Goal: Task Accomplishment & Management: Use online tool/utility

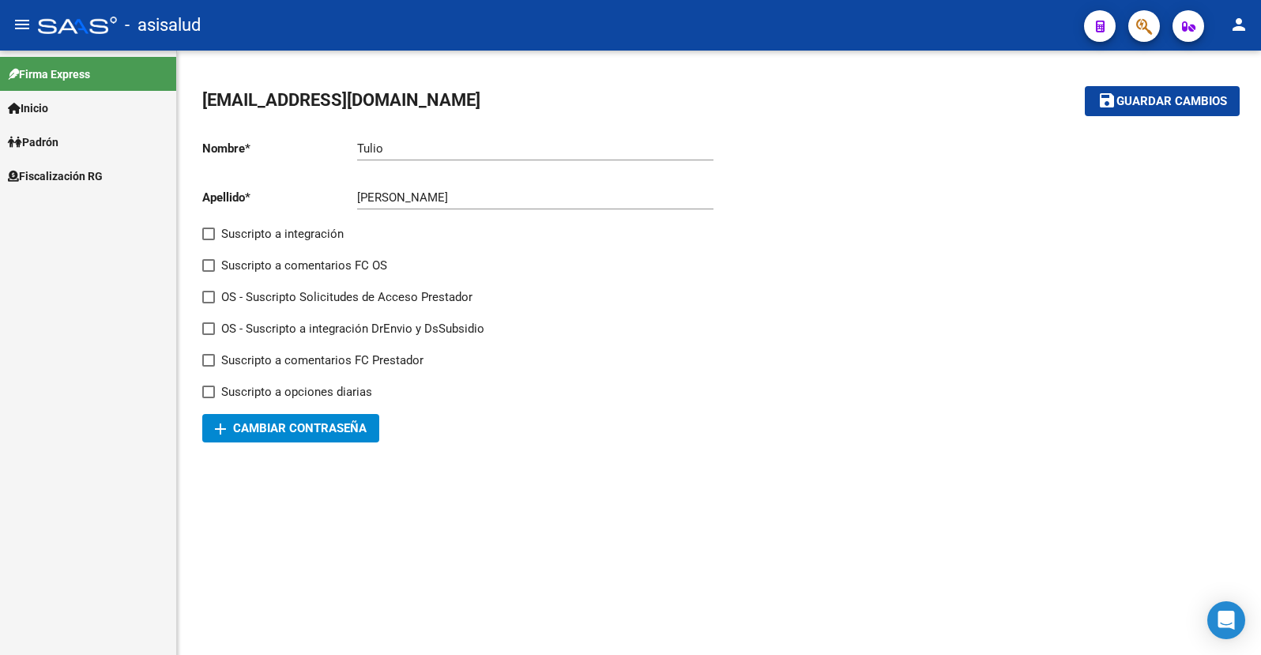
click at [56, 178] on span "Fiscalización RG" at bounding box center [55, 175] width 95 height 17
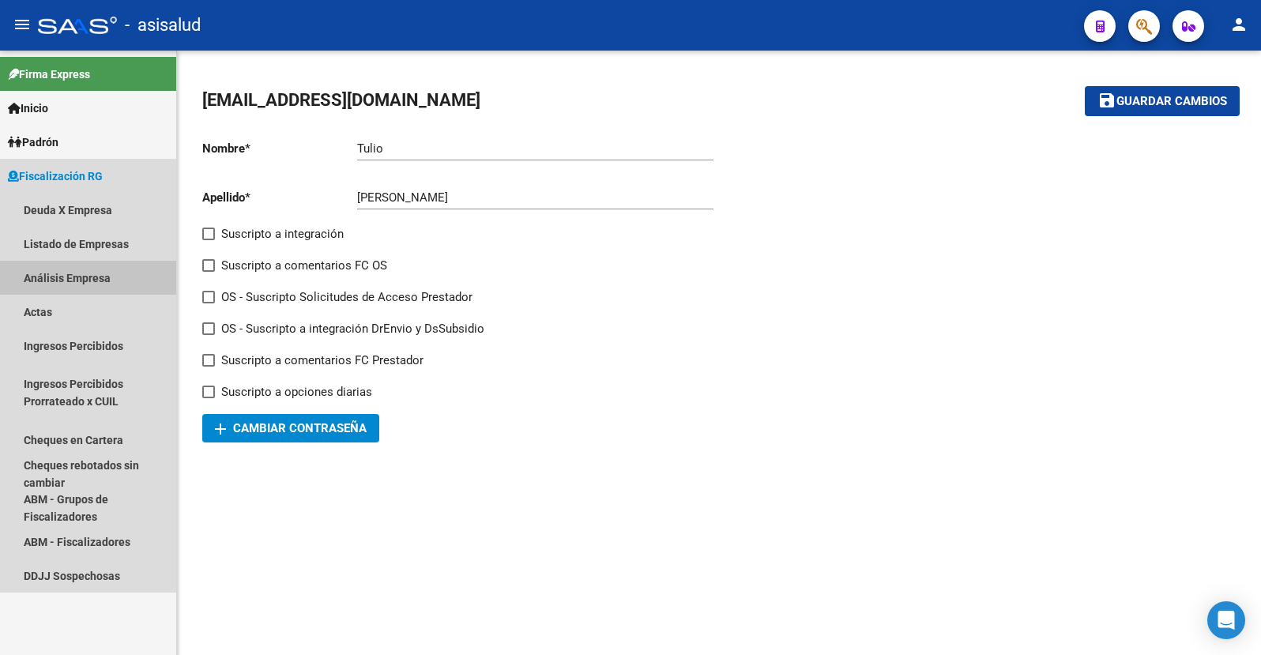
click at [70, 277] on link "Análisis Empresa" at bounding box center [88, 278] width 176 height 34
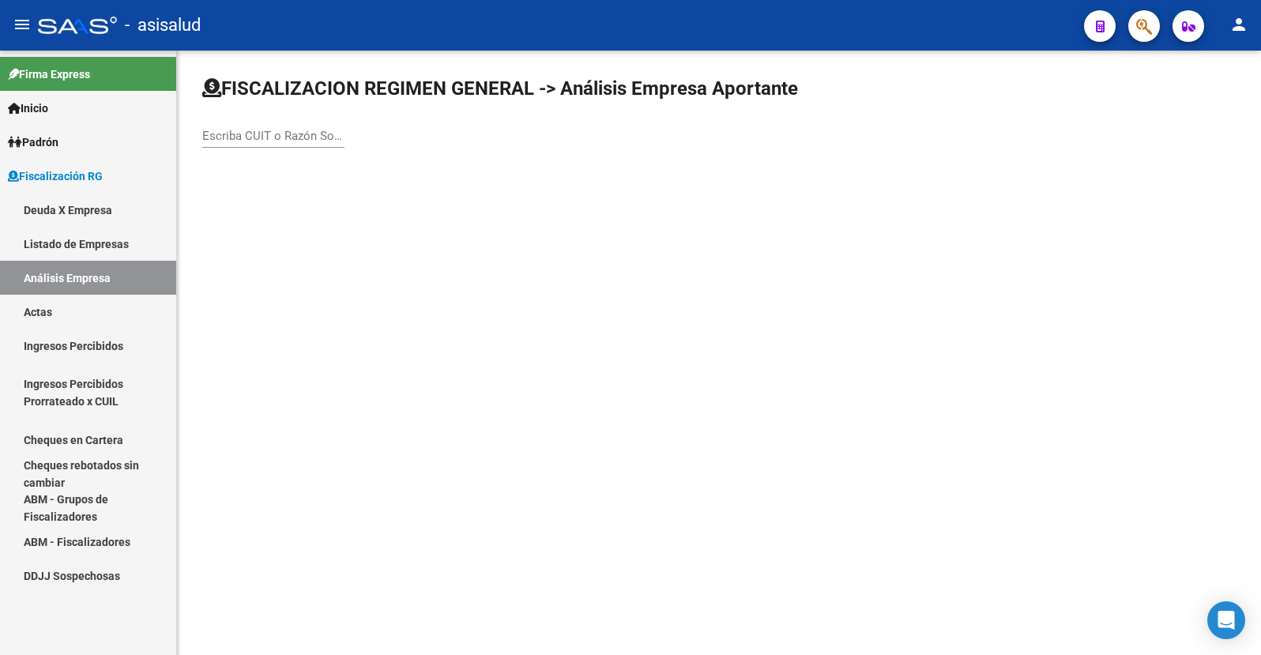
click at [269, 142] on input "Escriba CUIT o Razón Social para buscar" at bounding box center [273, 136] width 142 height 14
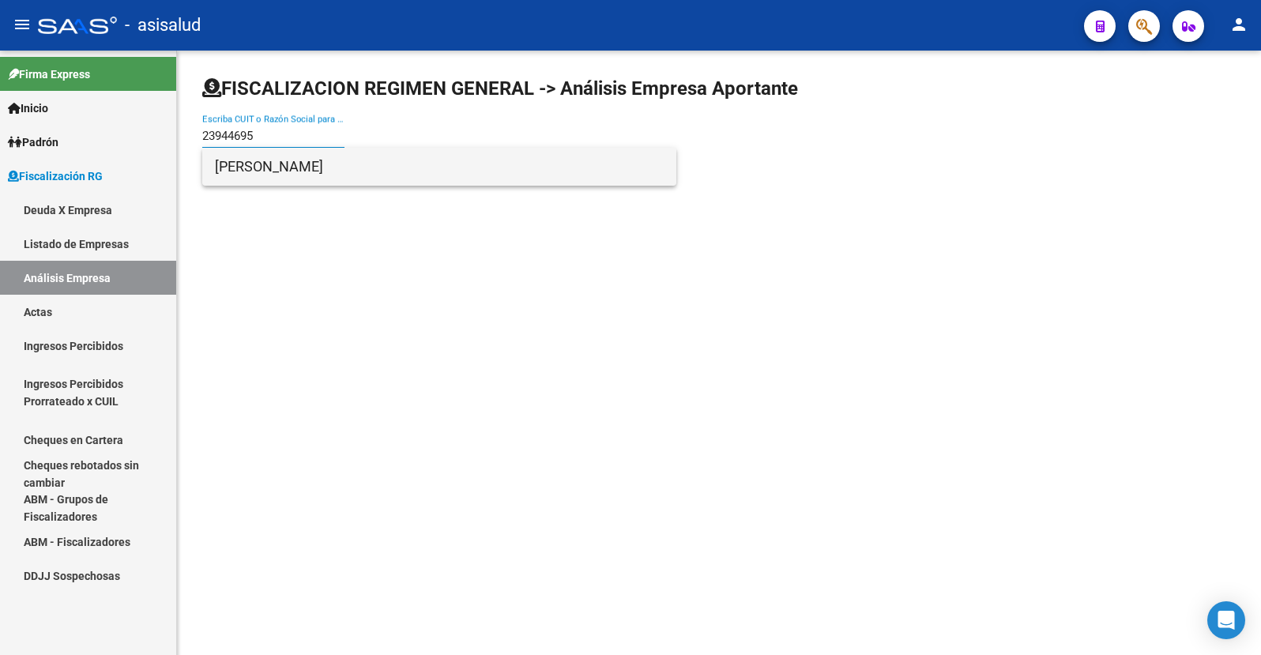
type input "23944695"
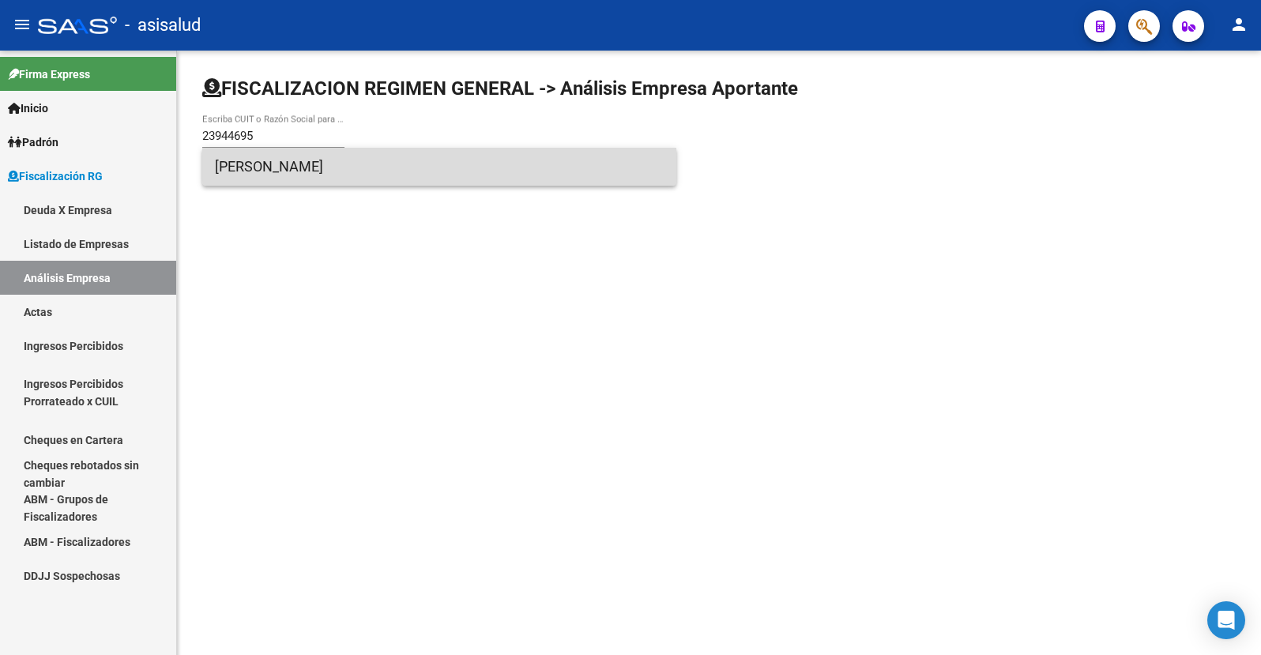
click at [263, 167] on span "[PERSON_NAME]" at bounding box center [439, 167] width 449 height 38
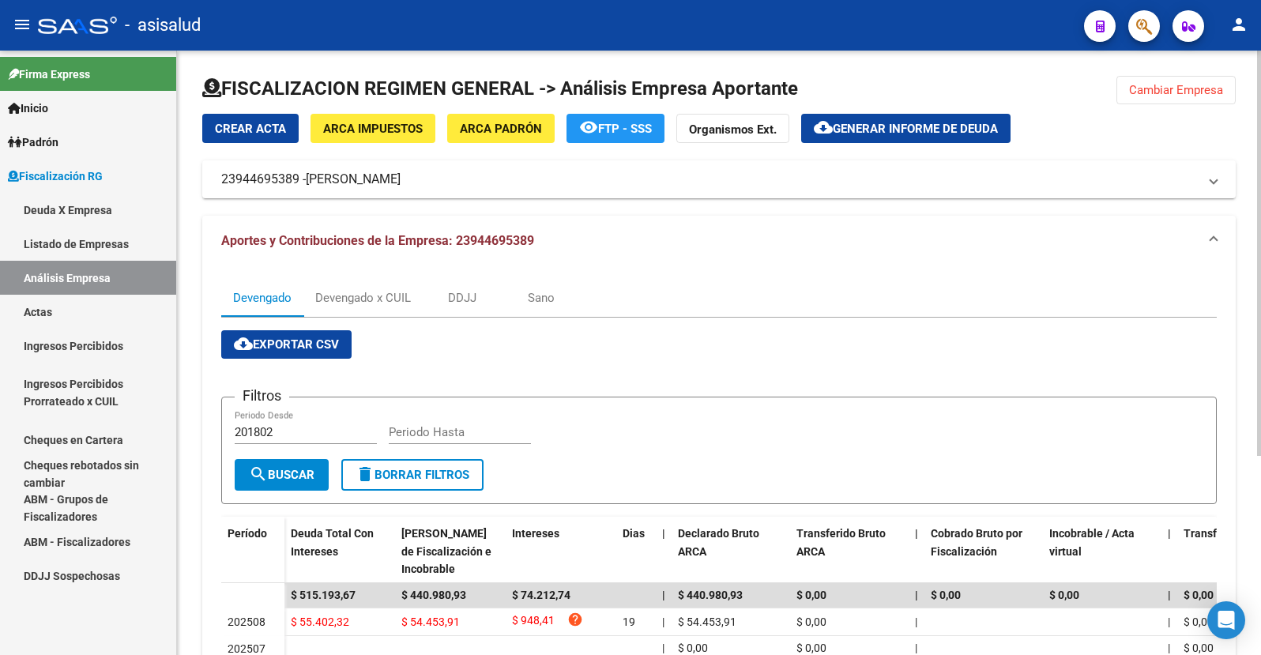
click at [883, 122] on span "Generar informe de deuda" at bounding box center [914, 129] width 165 height 14
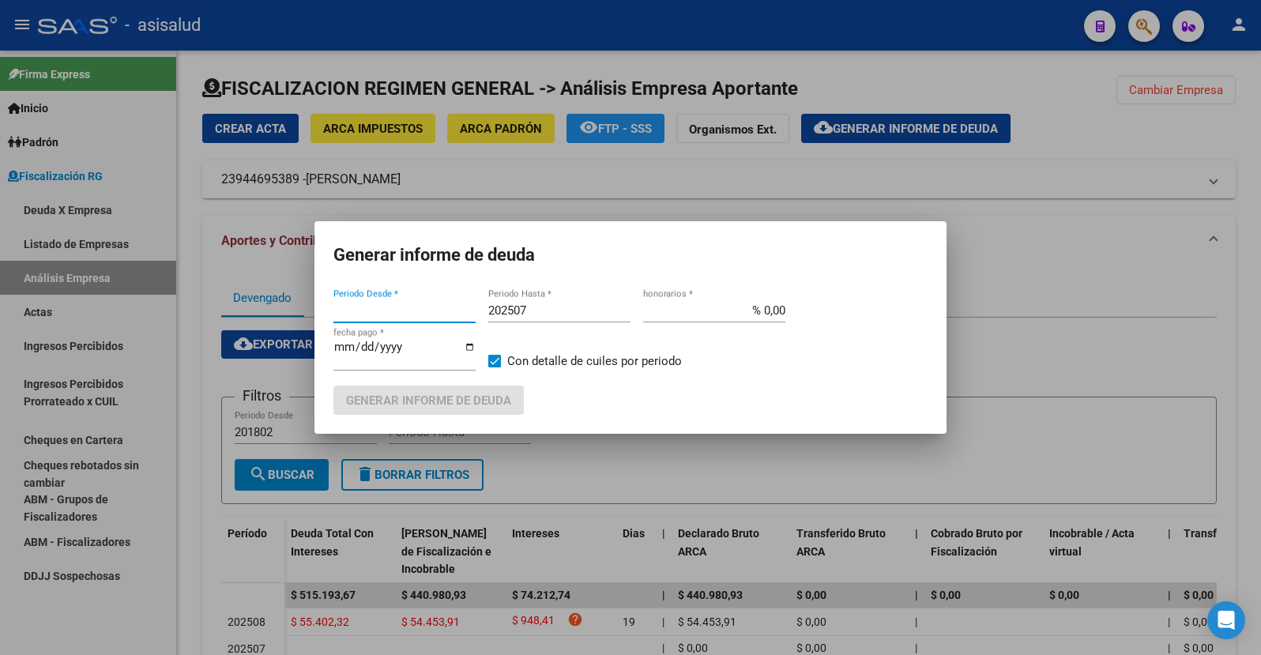
type input "201802"
click at [527, 308] on input "202507" at bounding box center [559, 310] width 142 height 14
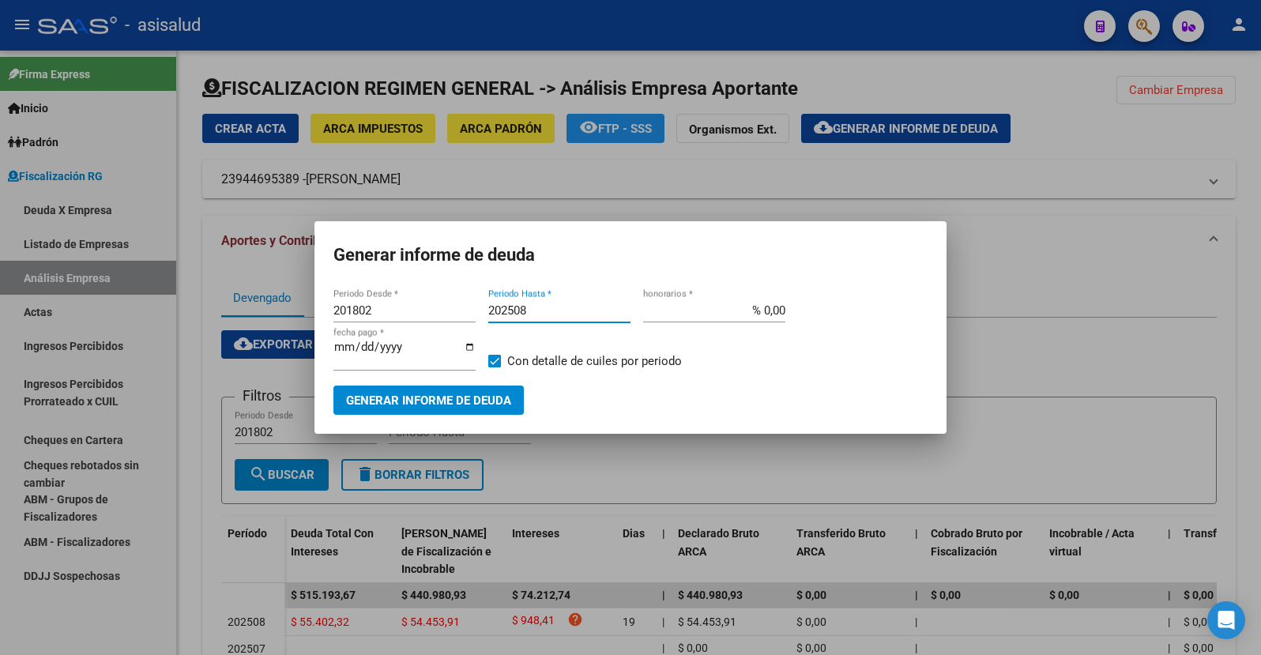
type input "202508"
click at [774, 310] on input "% 0,00" at bounding box center [714, 310] width 142 height 14
click at [770, 312] on input "% 0,00" at bounding box center [714, 310] width 142 height 14
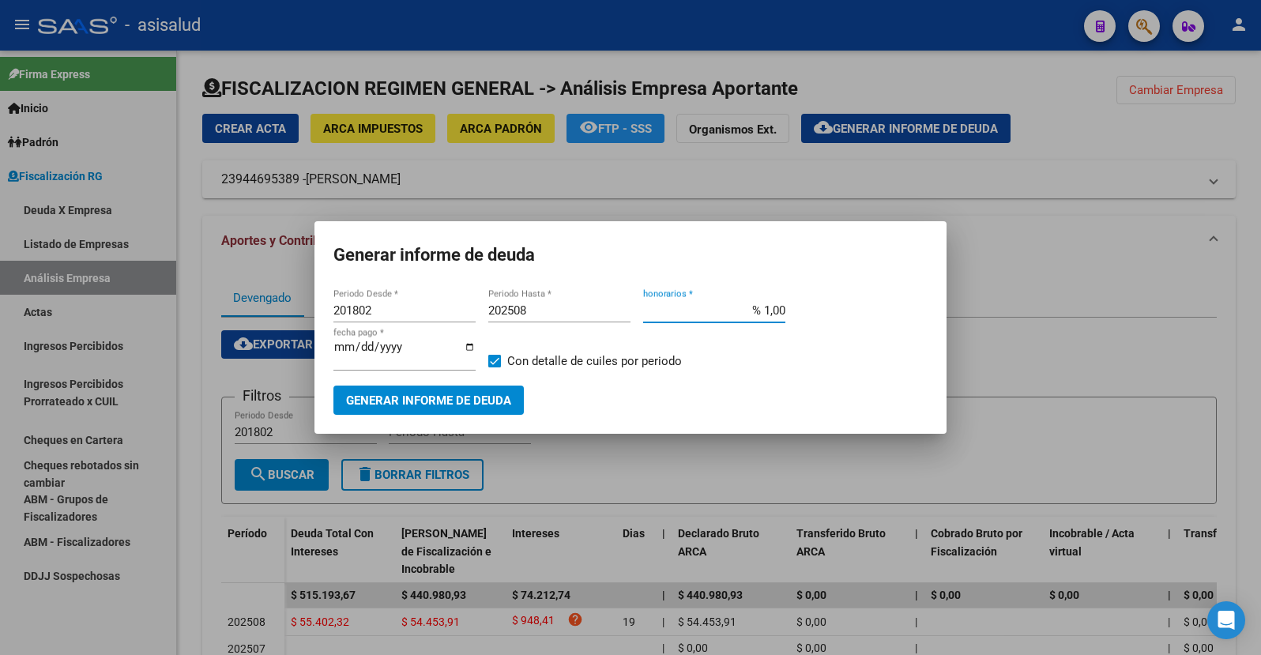
type input "% 10,00"
click at [363, 351] on input "[DATE]" at bounding box center [404, 352] width 142 height 25
type input "[DATE]"
click at [419, 398] on span "Generar informe de deuda" at bounding box center [428, 400] width 165 height 14
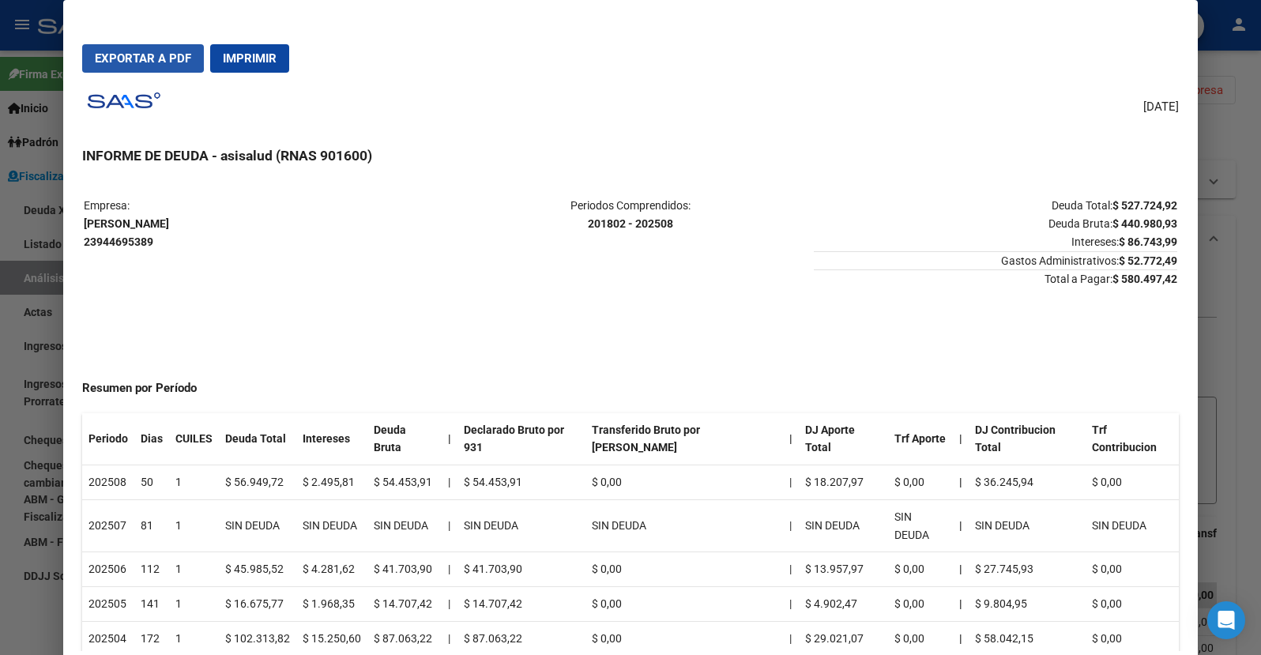
click at [134, 57] on span "Exportar a PDF" at bounding box center [143, 58] width 96 height 14
